Goal: Information Seeking & Learning: Learn about a topic

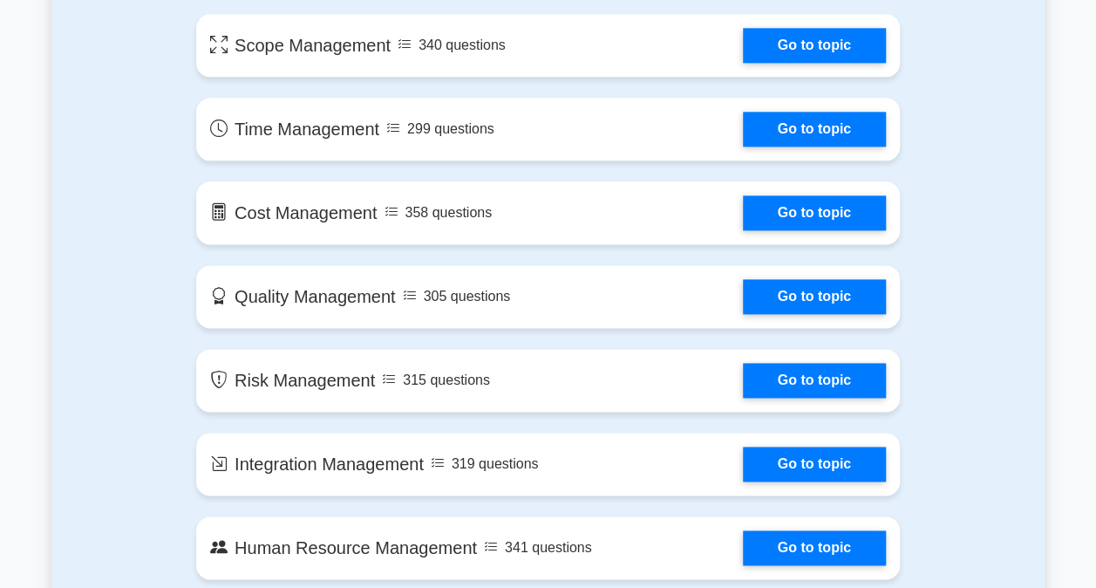
scroll to position [1044, 0]
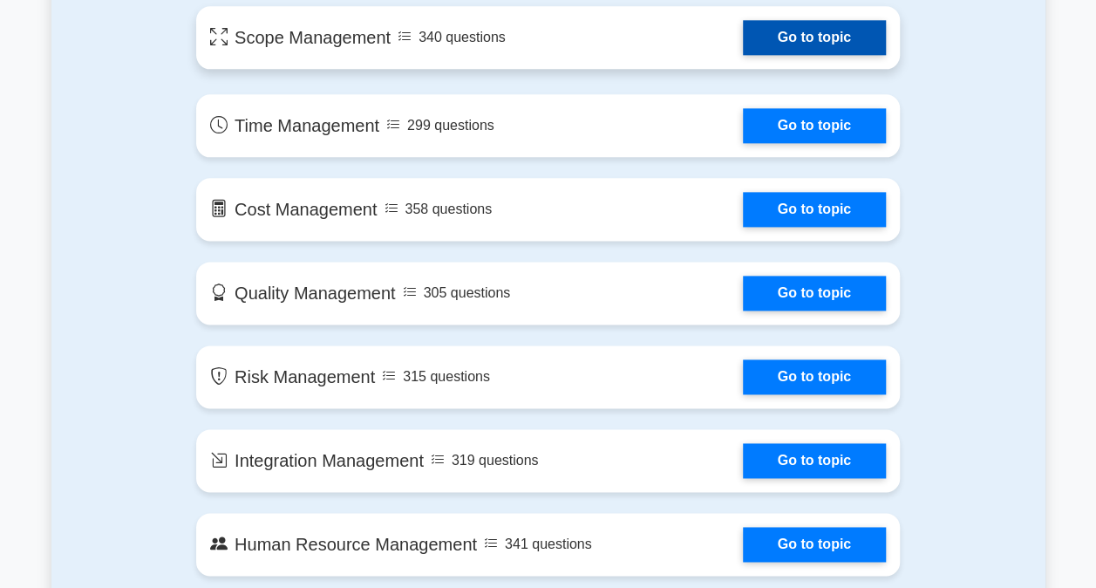
click at [743, 35] on link "Go to topic" at bounding box center [814, 37] width 143 height 35
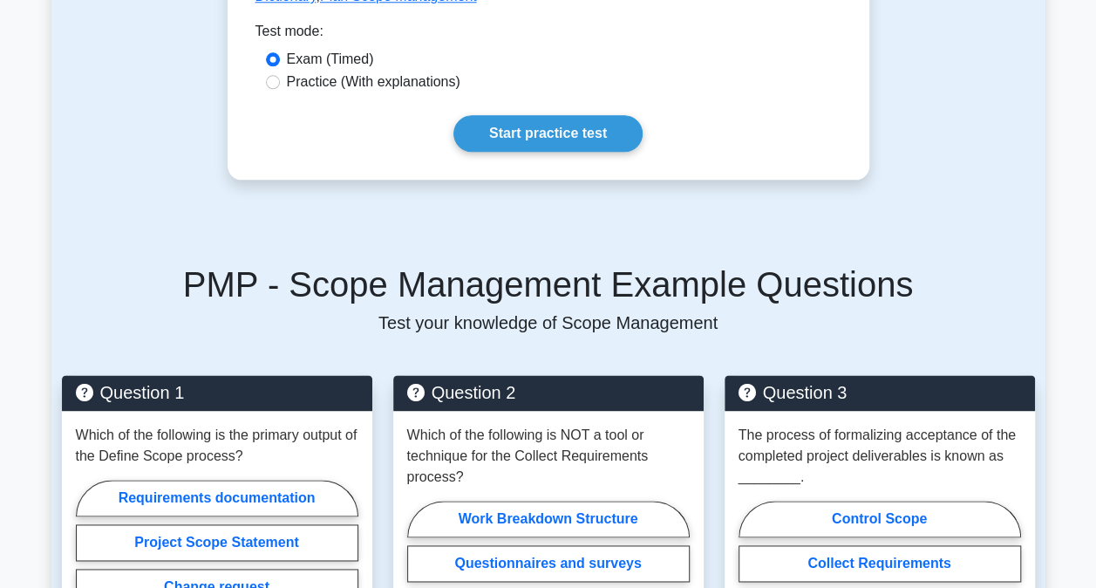
scroll to position [872, 0]
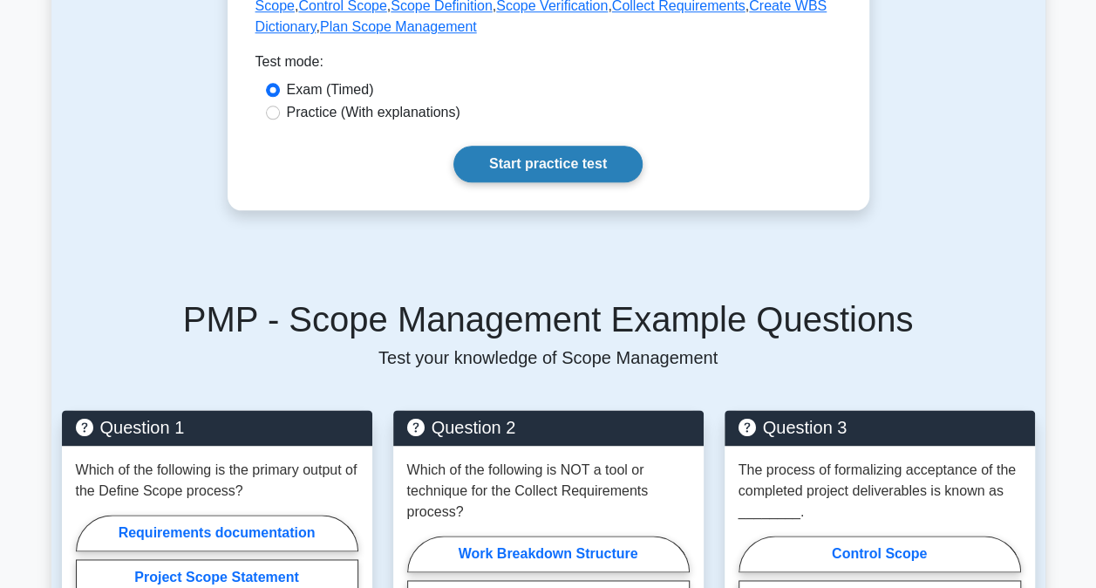
click at [546, 160] on link "Start practice test" at bounding box center [548, 164] width 189 height 37
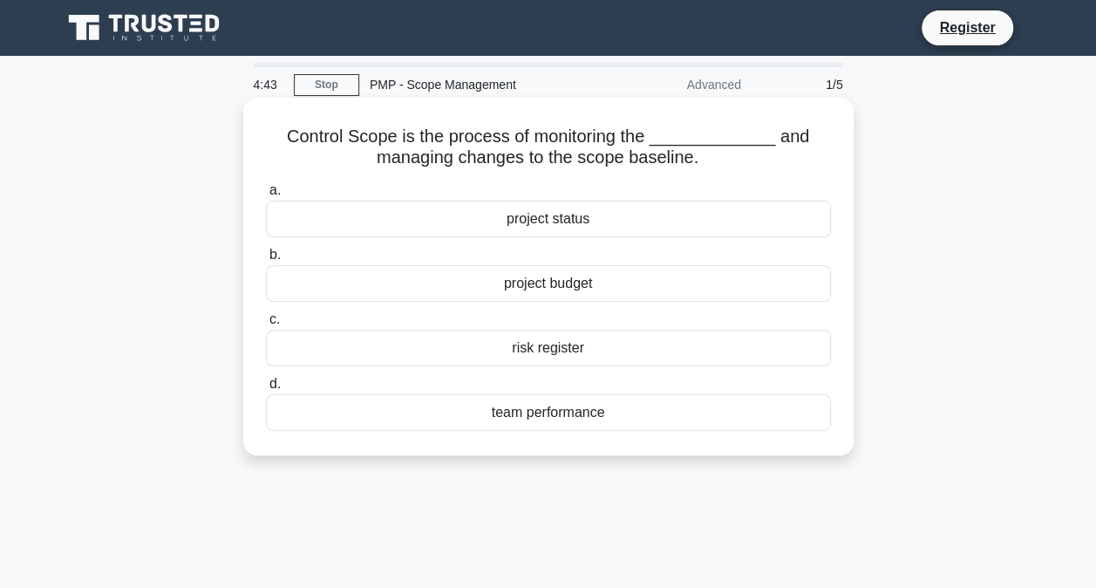
click at [544, 223] on div "project status" at bounding box center [548, 219] width 565 height 37
click at [266, 196] on input "a. project status" at bounding box center [266, 190] width 0 height 11
